Goal: Task Accomplishment & Management: Use online tool/utility

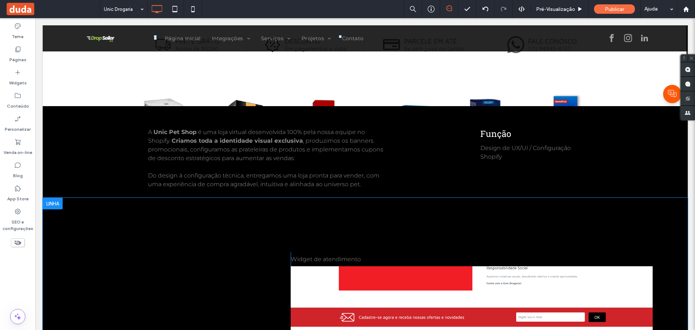
scroll to position [434, 0]
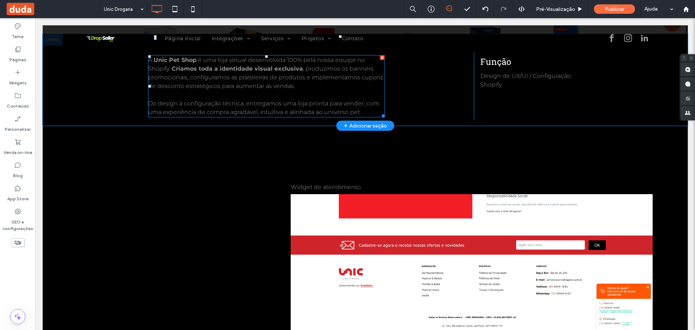
click at [201, 75] on span ", produzimos os banners promocionais, configuramos as prateleiras de produtos e…" at bounding box center [265, 77] width 235 height 24
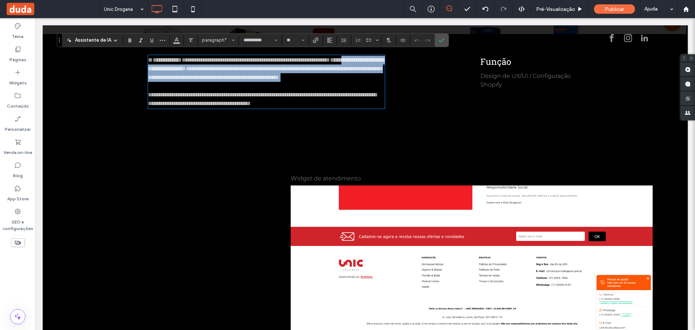
drag, startPoint x: 365, startPoint y: 111, endPoint x: 179, endPoint y: 66, distance: 191.7
click at [180, 66] on div "**********" at bounding box center [266, 82] width 237 height 52
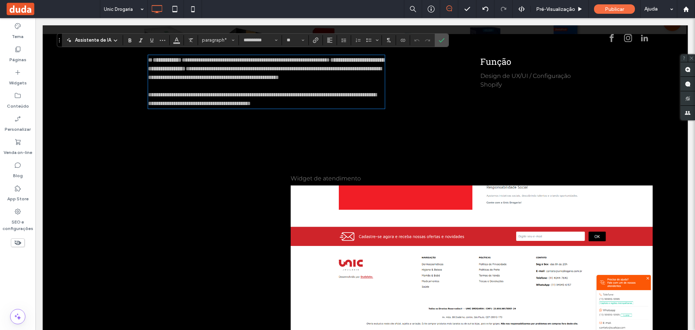
click at [149, 58] on span "*" at bounding box center [150, 59] width 5 height 5
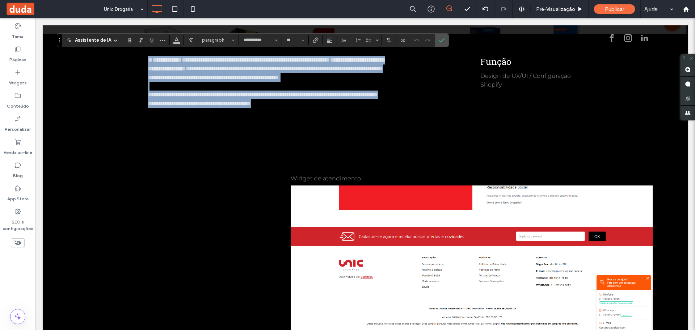
scroll to position [0, 0]
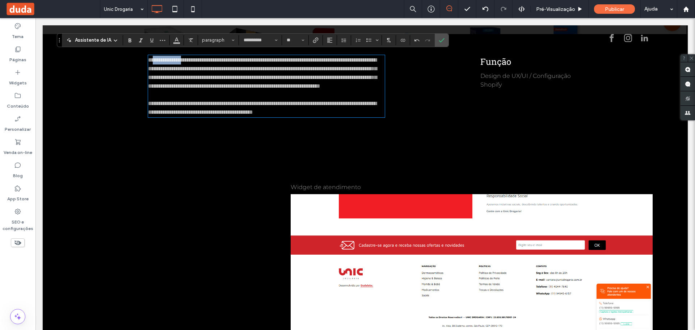
drag, startPoint x: 151, startPoint y: 58, endPoint x: 190, endPoint y: 58, distance: 39.1
click at [190, 58] on span "**********" at bounding box center [262, 72] width 229 height 31
click at [254, 72] on span "**********" at bounding box center [264, 72] width 232 height 31
drag, startPoint x: 445, startPoint y: 36, endPoint x: 410, endPoint y: 18, distance: 39.2
click at [445, 36] on label "Confirmar" at bounding box center [441, 40] width 11 height 13
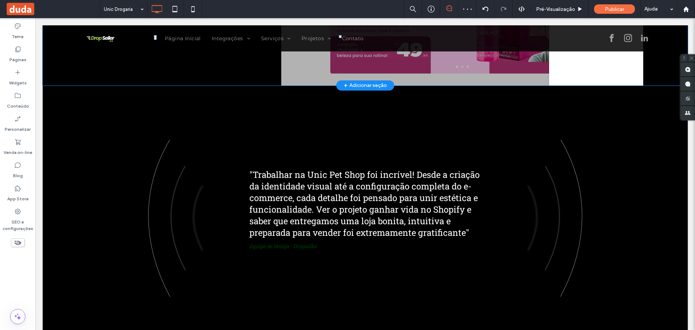
scroll to position [1231, 0]
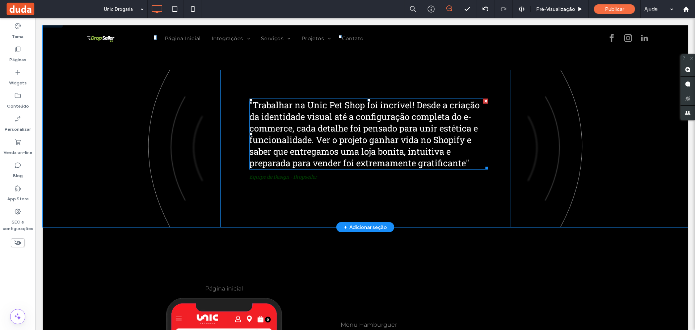
click at [306, 109] on span ""Trabalhar na Unic Pet Shop foi incrível! Desde a criação da identidade visual …" at bounding box center [364, 133] width 230 height 69
type input "**********"
type input "**"
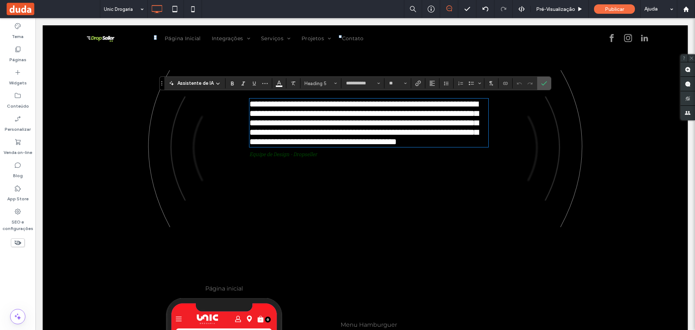
type input "**********"
type input "**"
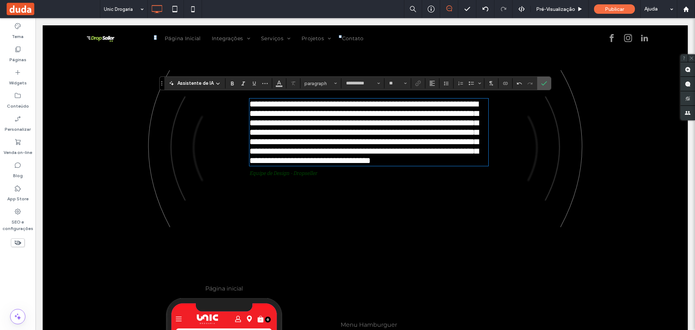
type input "**********"
type input "**"
click at [249, 104] on span "**********" at bounding box center [363, 132] width 229 height 65
click at [544, 83] on icon "Confirmar" at bounding box center [544, 83] width 6 height 6
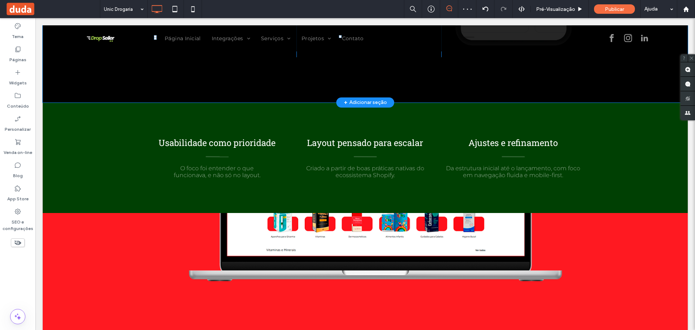
scroll to position [1810, 0]
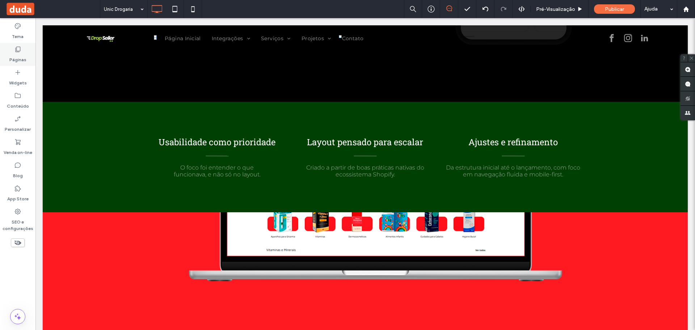
click at [13, 56] on label "Páginas" at bounding box center [17, 58] width 17 height 10
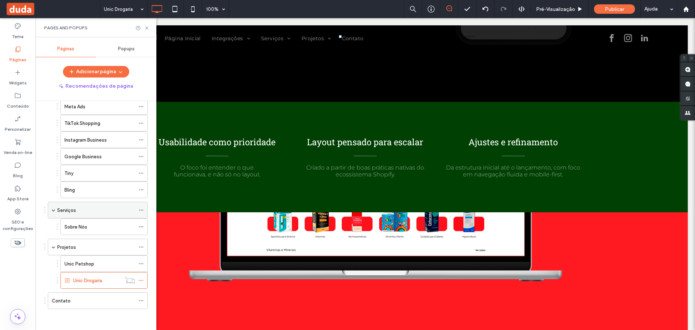
scroll to position [109, 0]
click at [142, 279] on icon at bounding box center [141, 279] width 5 height 5
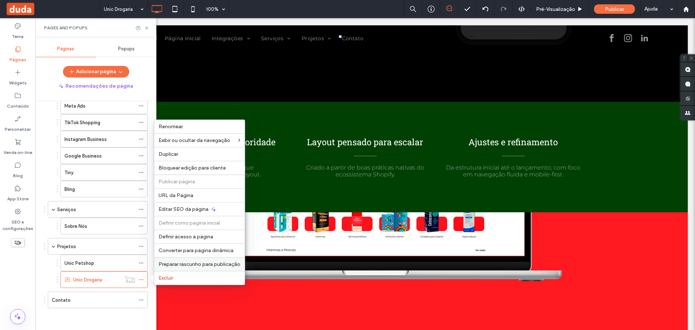
click at [170, 265] on span "Preparar rascunho para publicação" at bounding box center [200, 264] width 82 height 6
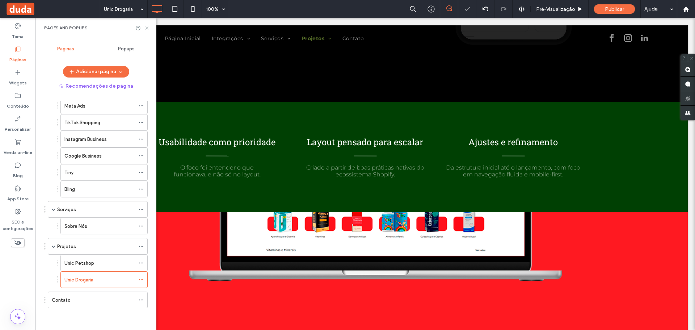
click at [146, 27] on icon at bounding box center [146, 27] width 5 height 5
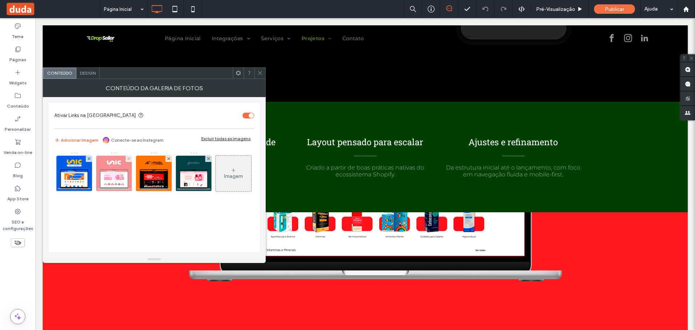
click at [121, 179] on img at bounding box center [114, 173] width 52 height 35
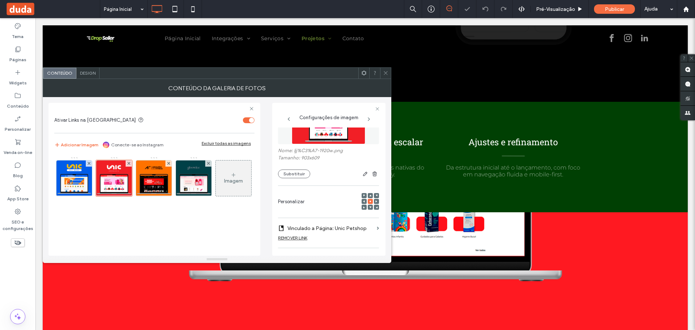
scroll to position [72, 0]
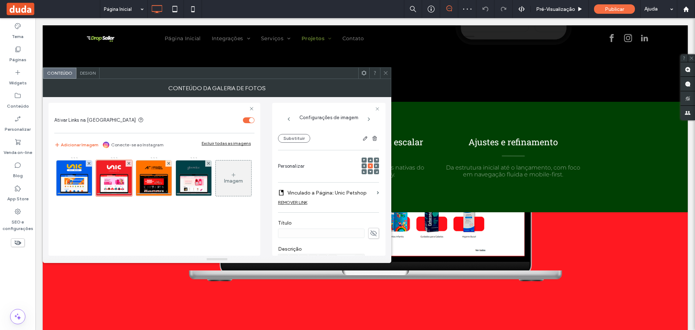
click at [348, 193] on label "Vinculado a Página: Unic Petshop" at bounding box center [330, 192] width 87 height 13
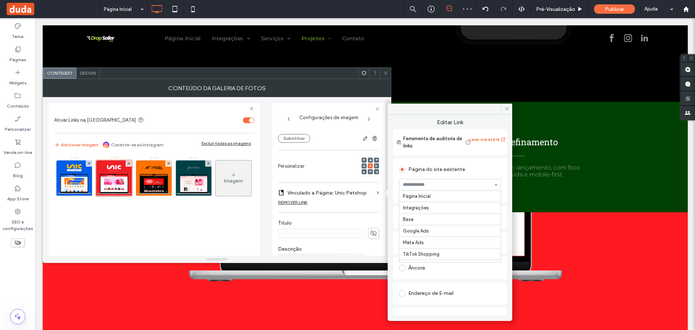
scroll to position [113, 0]
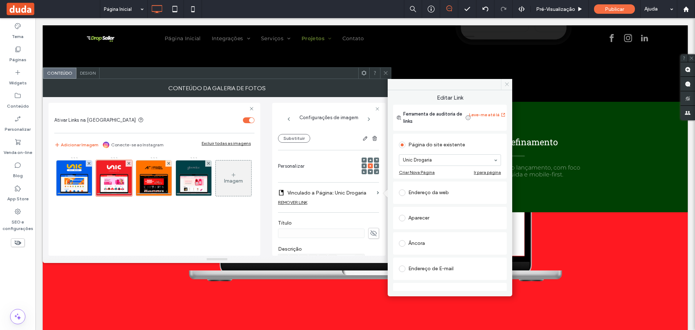
click at [505, 82] on icon at bounding box center [506, 83] width 5 height 5
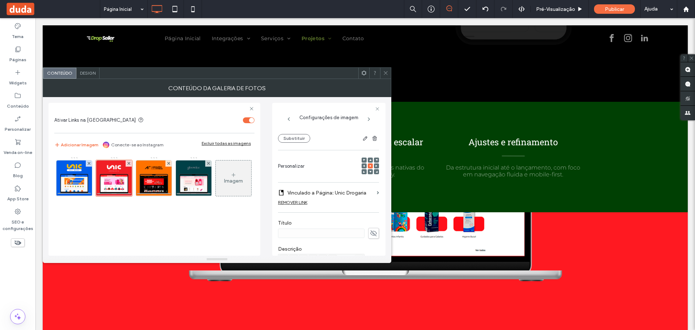
click at [384, 74] on use at bounding box center [386, 73] width 4 height 4
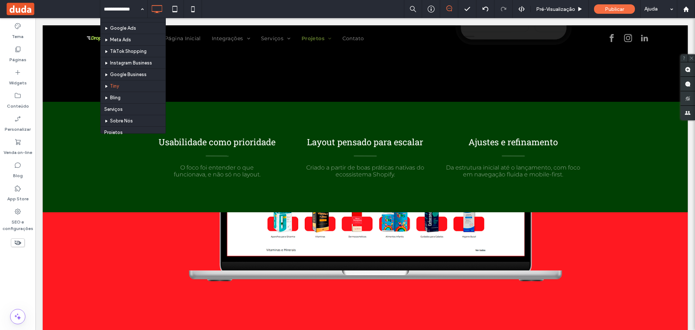
scroll to position [69, 0]
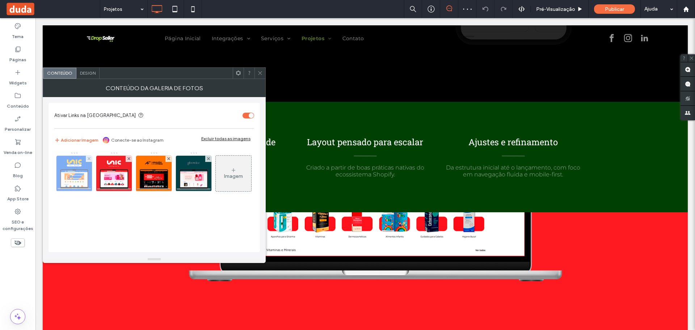
click at [80, 177] on img at bounding box center [74, 173] width 52 height 35
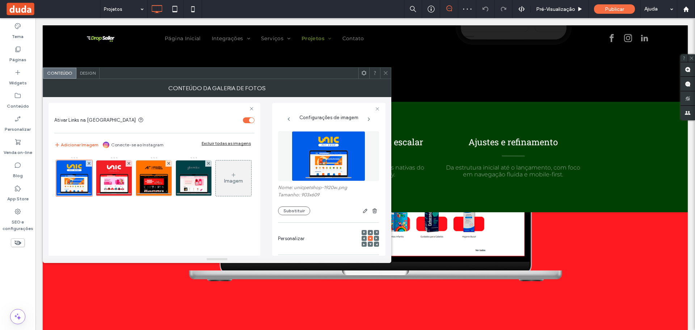
scroll to position [72, 0]
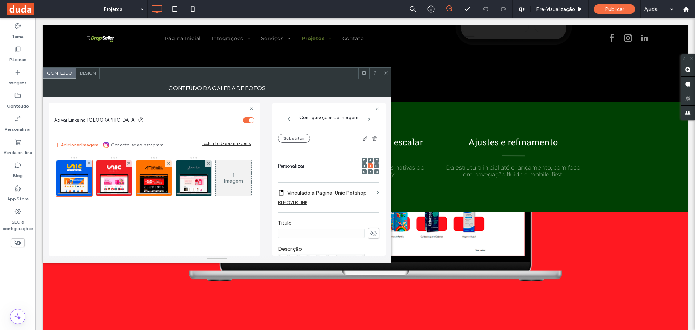
click at [387, 71] on icon at bounding box center [385, 72] width 5 height 5
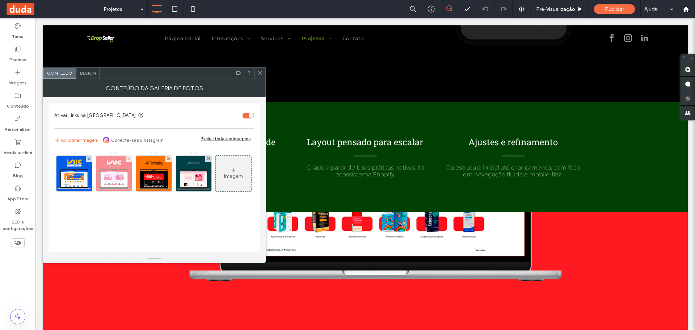
click at [102, 178] on img at bounding box center [114, 173] width 52 height 35
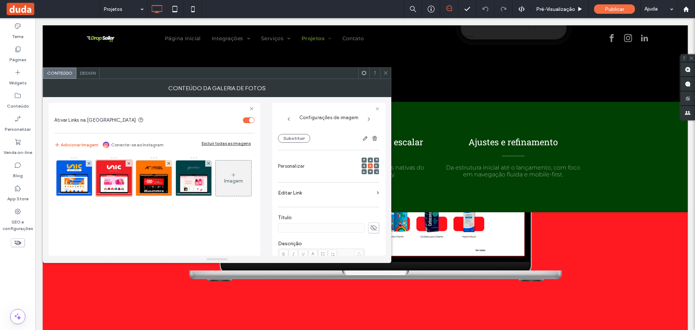
click at [292, 189] on label "Editar Link" at bounding box center [326, 192] width 96 height 13
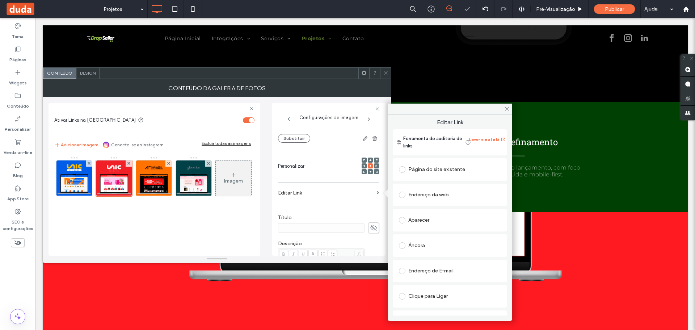
click at [402, 170] on span at bounding box center [402, 169] width 7 height 7
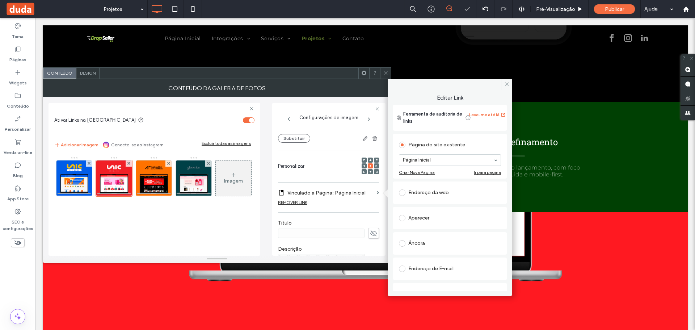
click at [417, 185] on div "Endereço da web" at bounding box center [450, 192] width 102 height 15
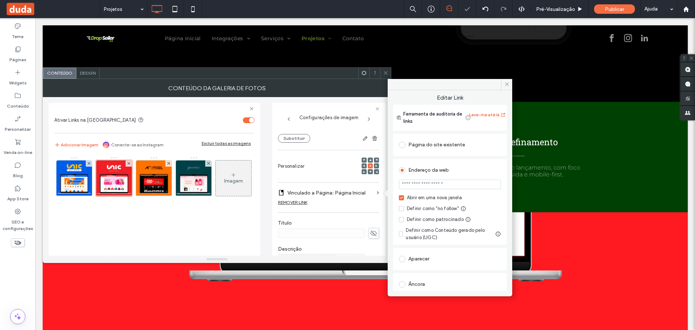
click at [403, 150] on div at bounding box center [403, 145] width 9 height 12
click at [400, 146] on span at bounding box center [402, 145] width 7 height 7
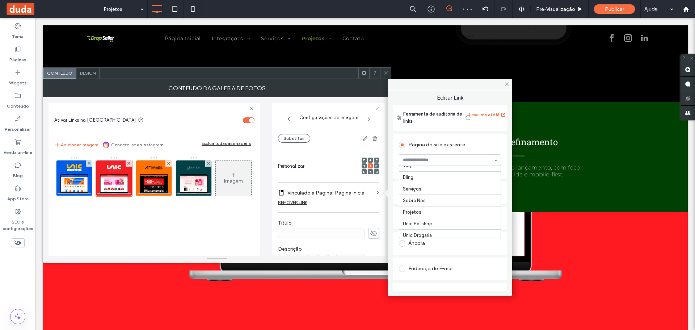
scroll to position [113, 0]
click at [508, 84] on icon at bounding box center [506, 83] width 5 height 5
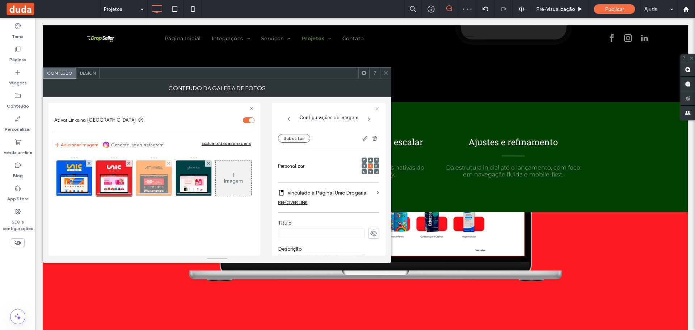
click at [153, 180] on img at bounding box center [153, 177] width 52 height 35
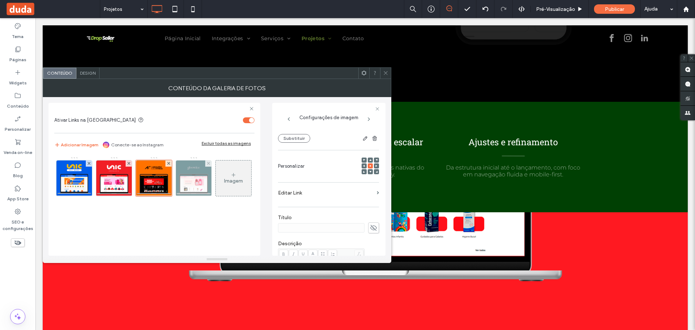
click at [204, 180] on img at bounding box center [193, 177] width 52 height 35
click at [384, 72] on icon at bounding box center [385, 72] width 5 height 5
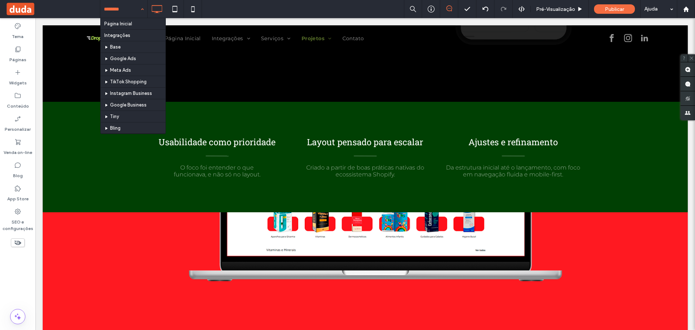
drag, startPoint x: 140, startPoint y: 6, endPoint x: 143, endPoint y: 10, distance: 4.6
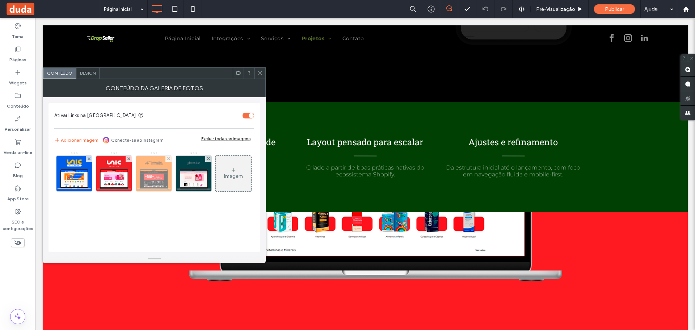
click at [152, 180] on img at bounding box center [153, 173] width 52 height 35
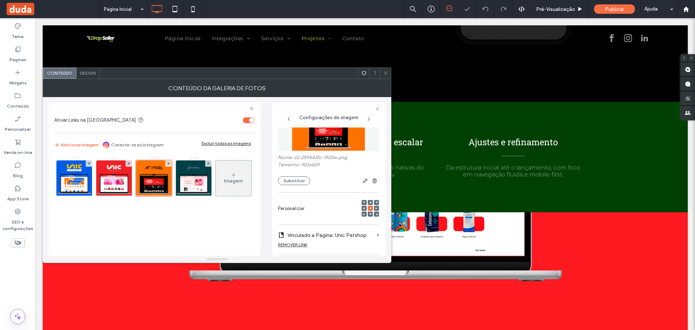
scroll to position [72, 0]
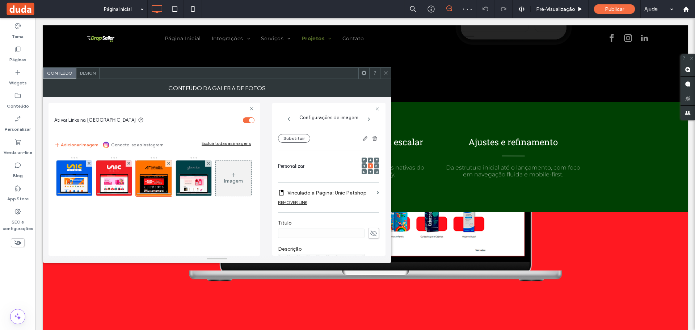
click at [292, 202] on div "REMOVER LINK" at bounding box center [292, 201] width 29 height 5
click at [381, 74] on div at bounding box center [385, 73] width 11 height 11
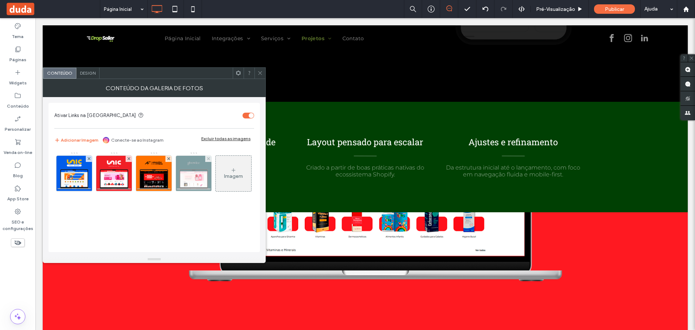
click at [178, 173] on img at bounding box center [193, 173] width 52 height 35
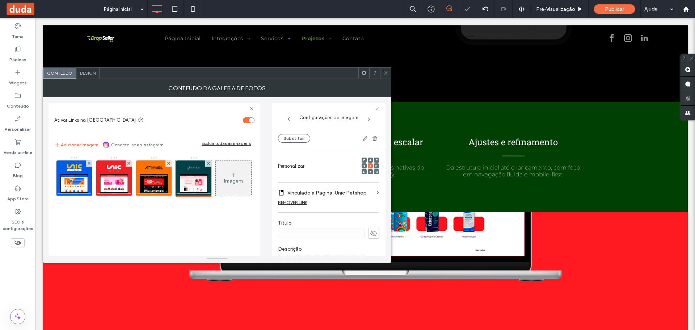
click at [301, 201] on div "REMOVER LINK" at bounding box center [292, 201] width 29 height 5
click at [386, 75] on icon at bounding box center [385, 72] width 5 height 5
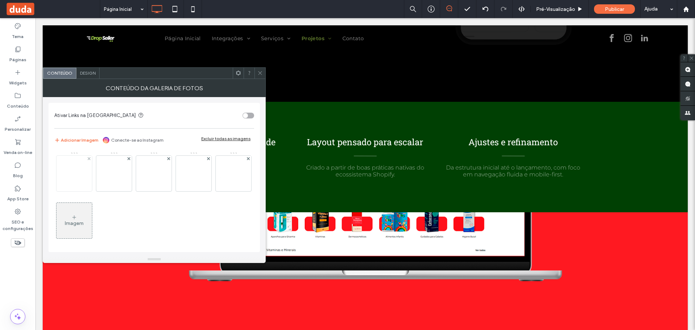
click at [77, 178] on img at bounding box center [74, 173] width 58 height 13
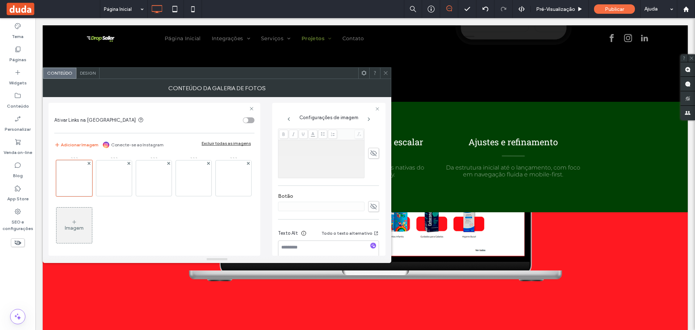
scroll to position [188, 0]
click at [390, 75] on div at bounding box center [385, 73] width 11 height 11
